Goal: Find specific page/section: Find specific page/section

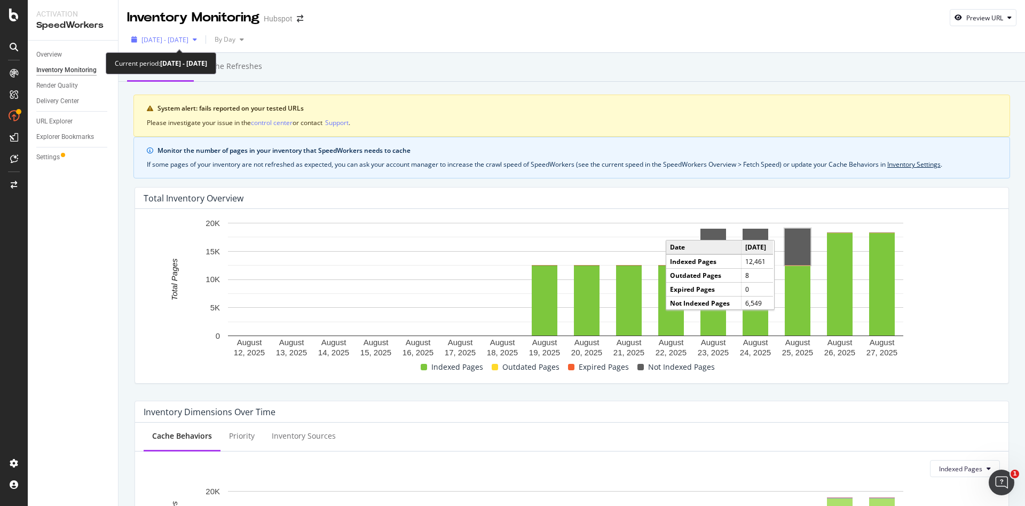
click at [201, 41] on div "button" at bounding box center [194, 39] width 13 height 6
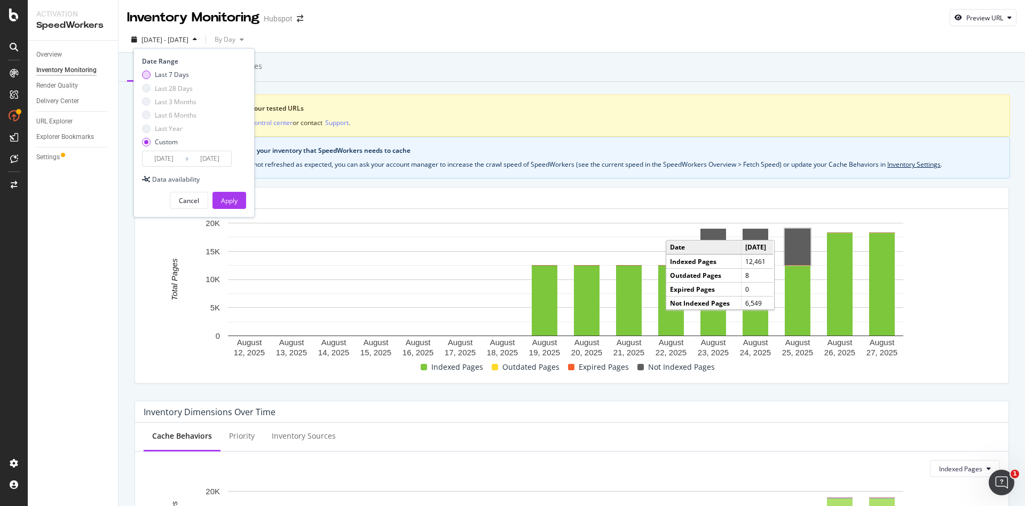
click at [148, 75] on div "Last 7 Days" at bounding box center [146, 74] width 9 height 9
click at [233, 200] on div "Apply" at bounding box center [229, 200] width 17 height 9
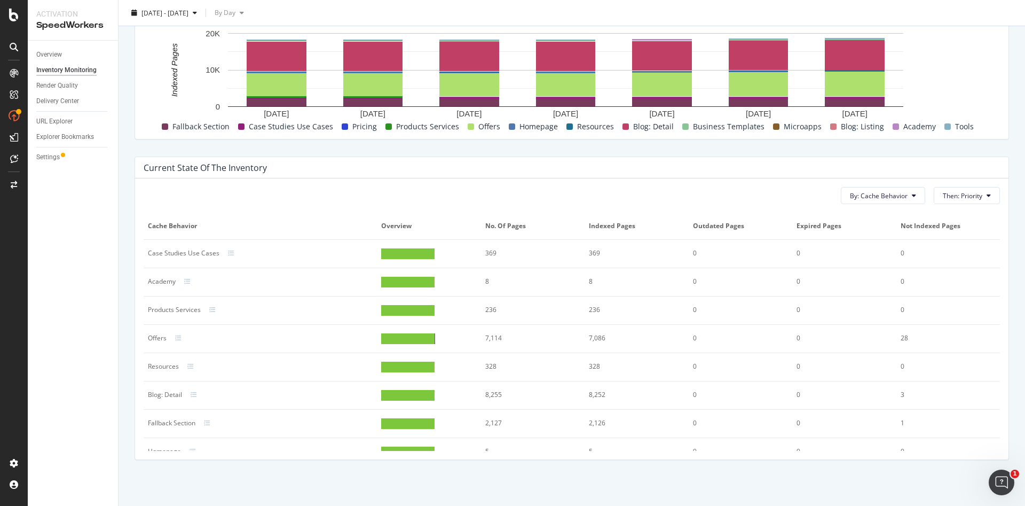
scroll to position [129, 0]
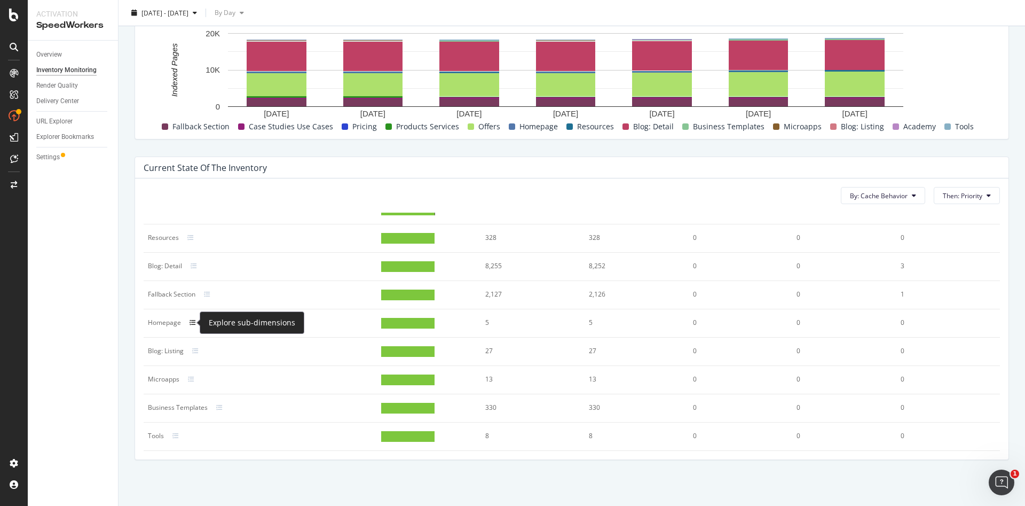
click at [191, 321] on icon at bounding box center [193, 322] width 6 height 6
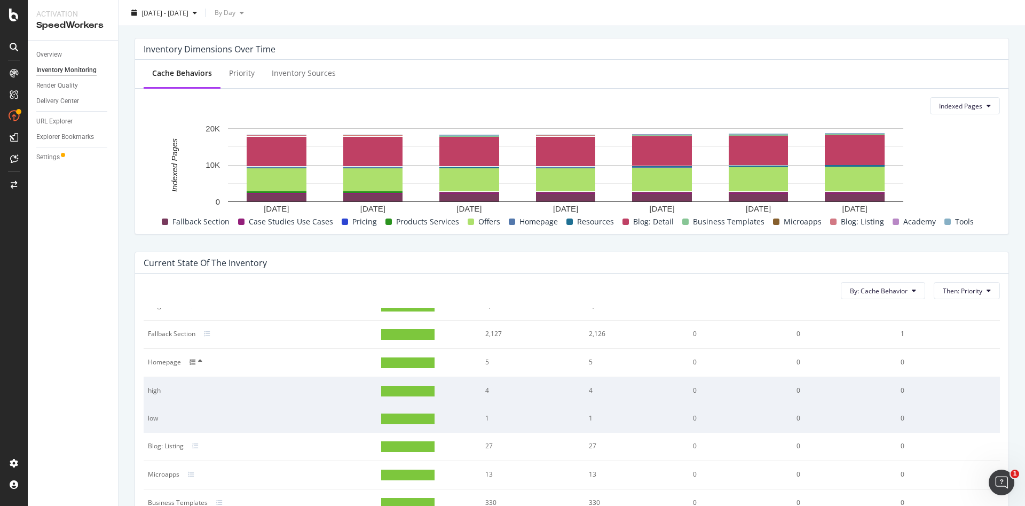
scroll to position [363, 0]
click at [212, 383] on td "high" at bounding box center [260, 390] width 233 height 28
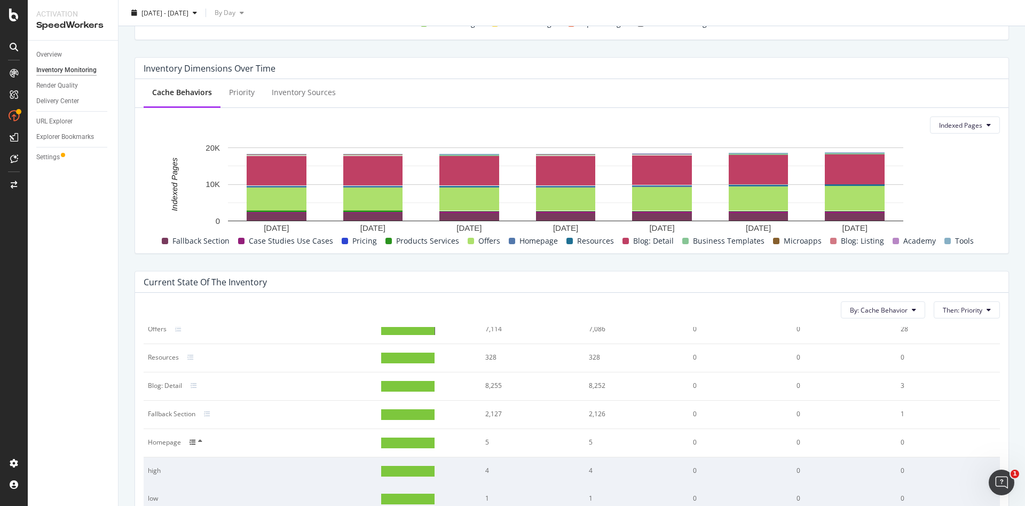
scroll to position [184, 0]
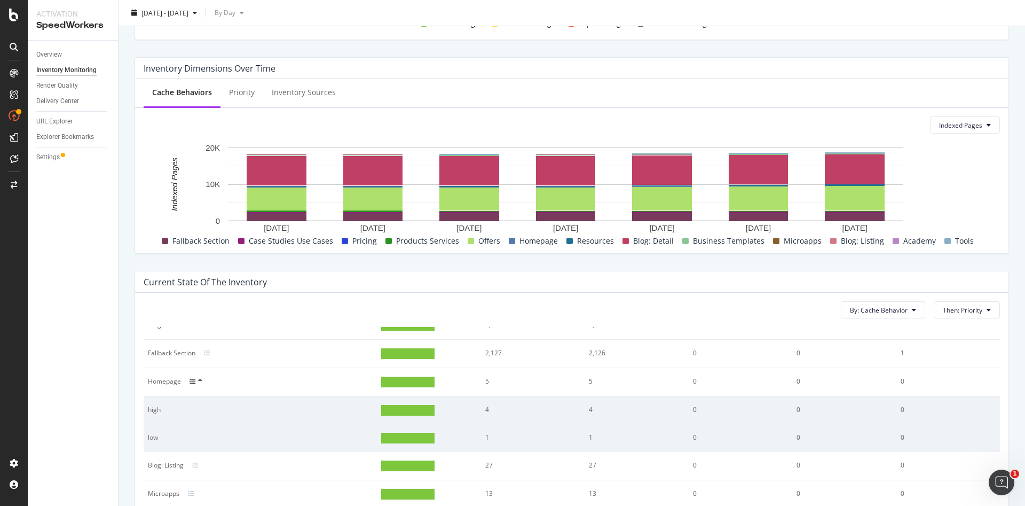
click at [150, 407] on div "high" at bounding box center [249, 410] width 202 height 10
drag, startPoint x: 150, startPoint y: 408, endPoint x: 415, endPoint y: 405, distance: 265.4
click at [415, 405] on tr "high 4 4 0 0 0" at bounding box center [572, 410] width 856 height 28
click at [415, 405] on div at bounding box center [407, 410] width 53 height 11
click at [238, 89] on div "Priority" at bounding box center [242, 92] width 26 height 11
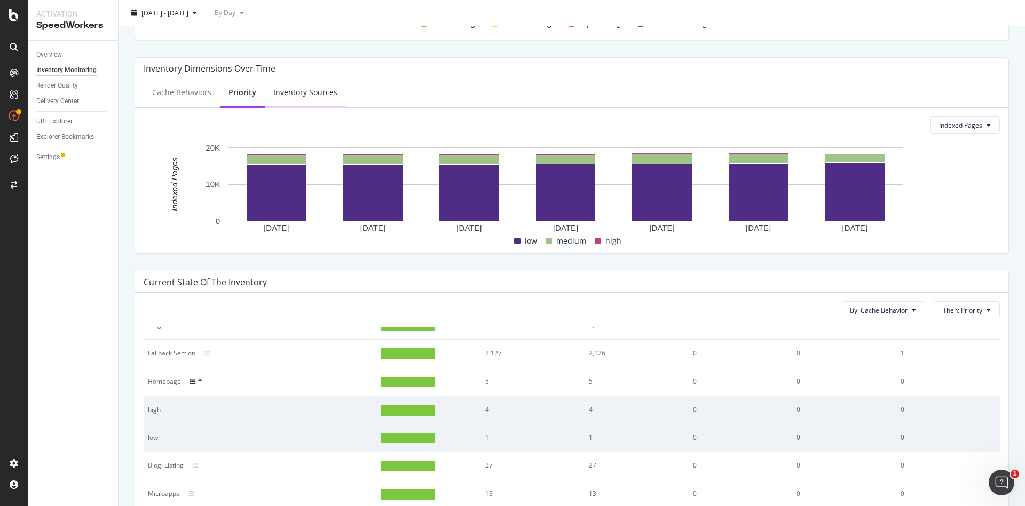
click at [304, 98] on div "Inventory Sources" at bounding box center [305, 92] width 81 height 29
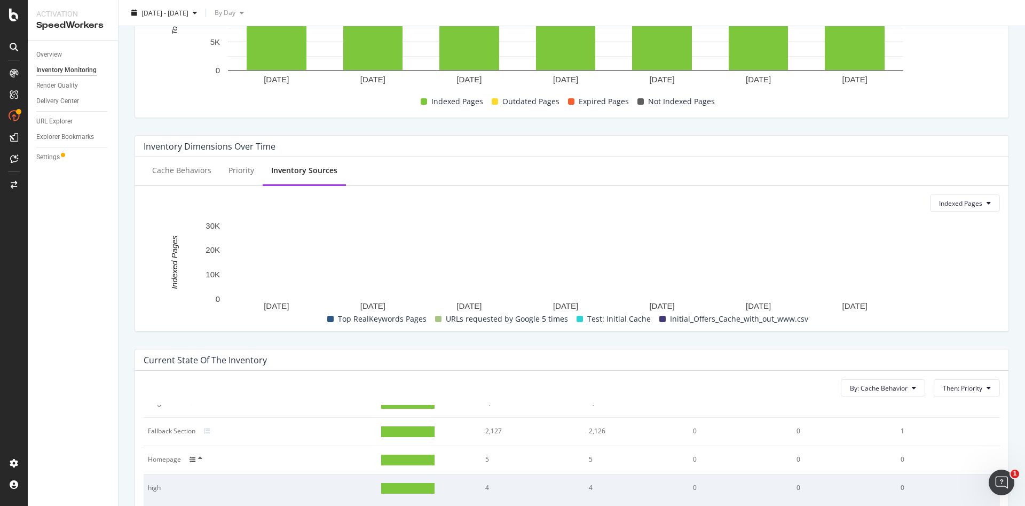
scroll to position [265, 0]
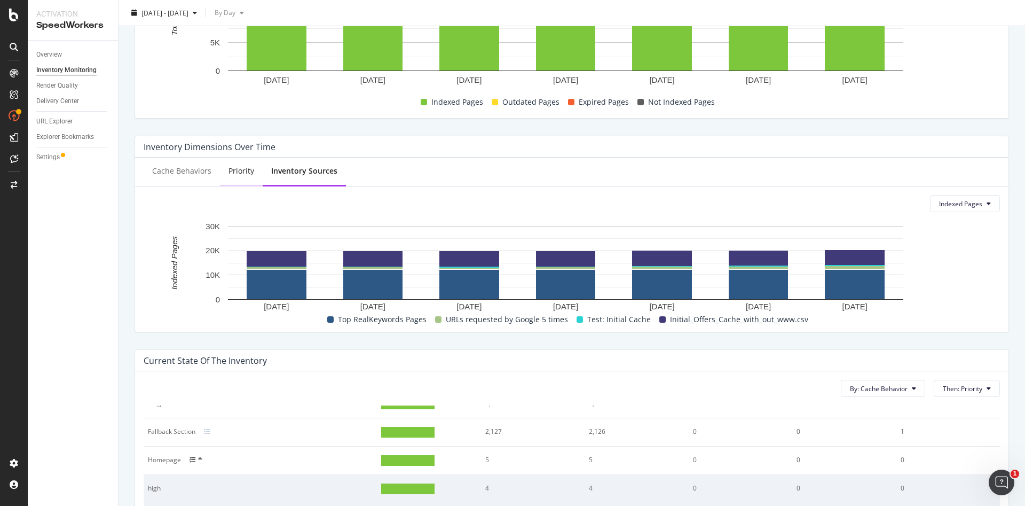
click at [233, 163] on div "Priority" at bounding box center [241, 171] width 43 height 29
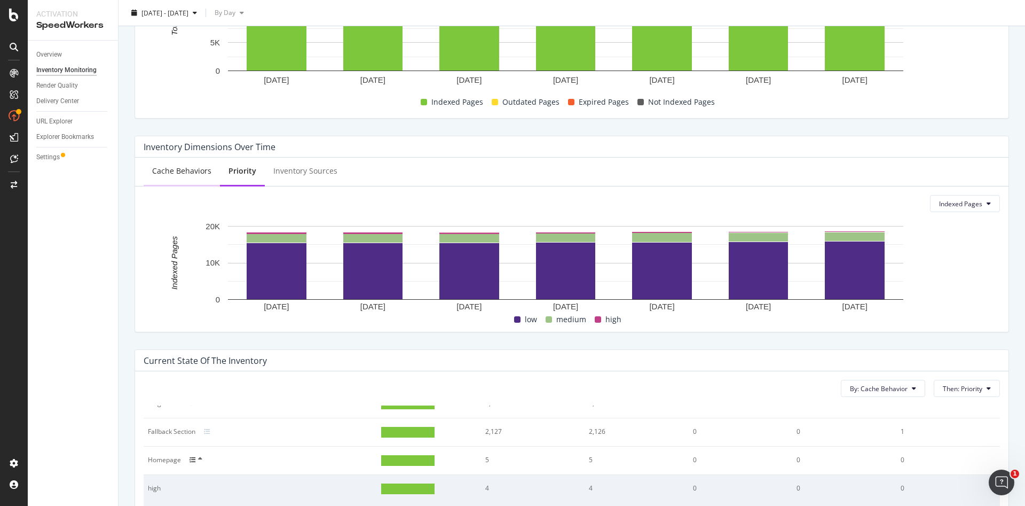
click at [184, 178] on div "Cache Behaviors" at bounding box center [182, 171] width 76 height 29
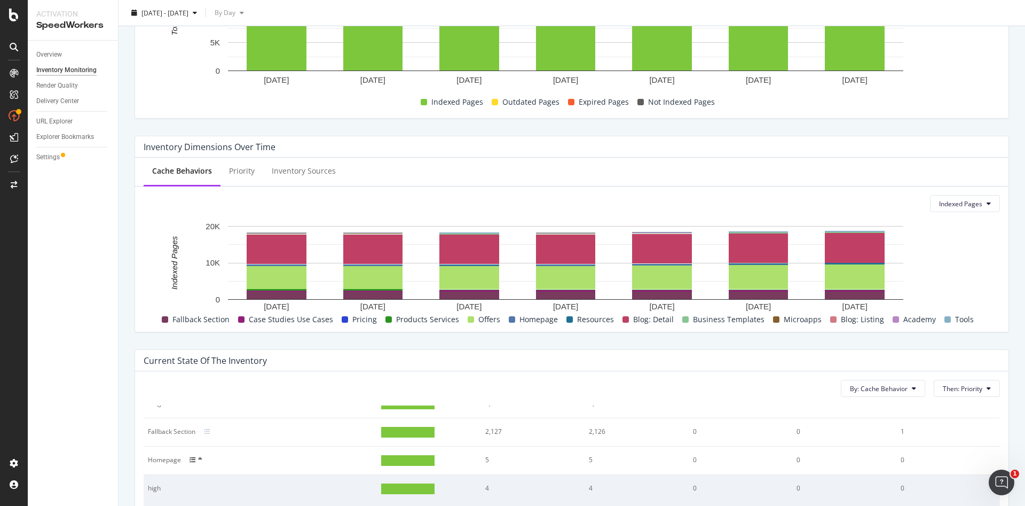
scroll to position [0, 0]
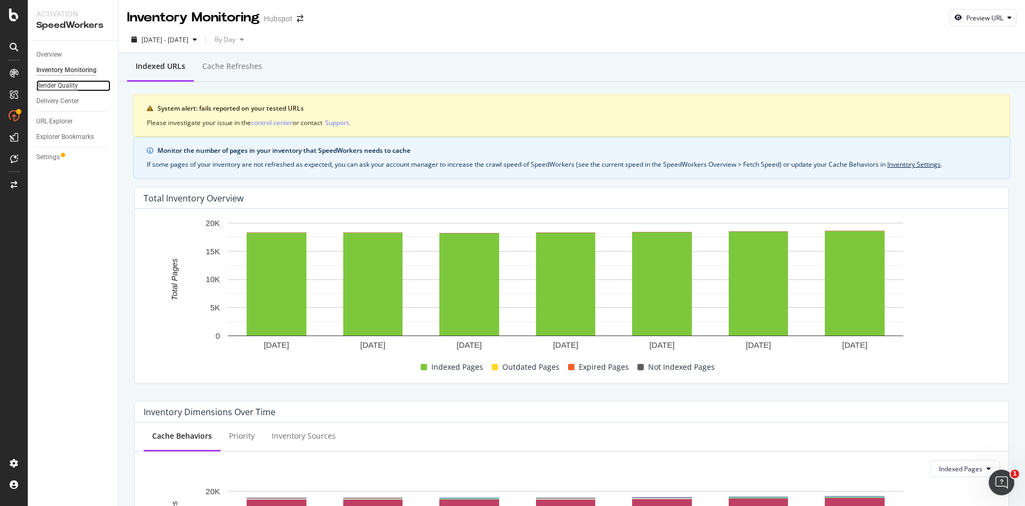
click at [61, 85] on div "Render Quality" at bounding box center [57, 85] width 42 height 11
